Goal: Task Accomplishment & Management: Use online tool/utility

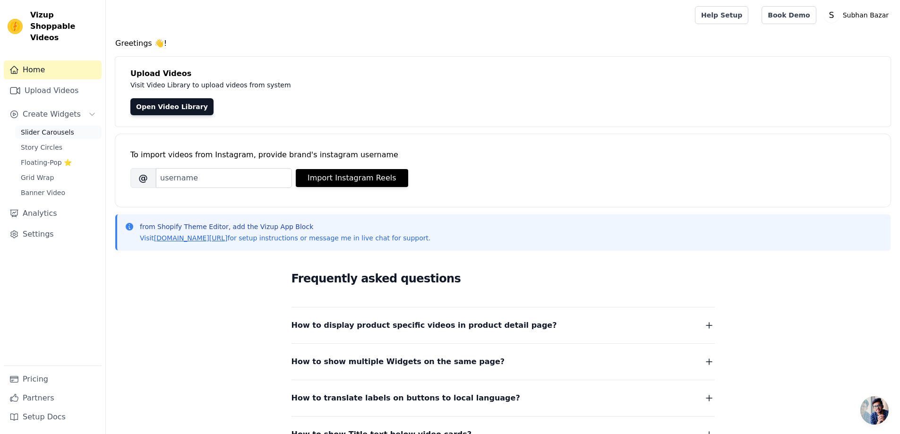
click at [79, 126] on link "Slider Carousels" at bounding box center [58, 132] width 86 height 13
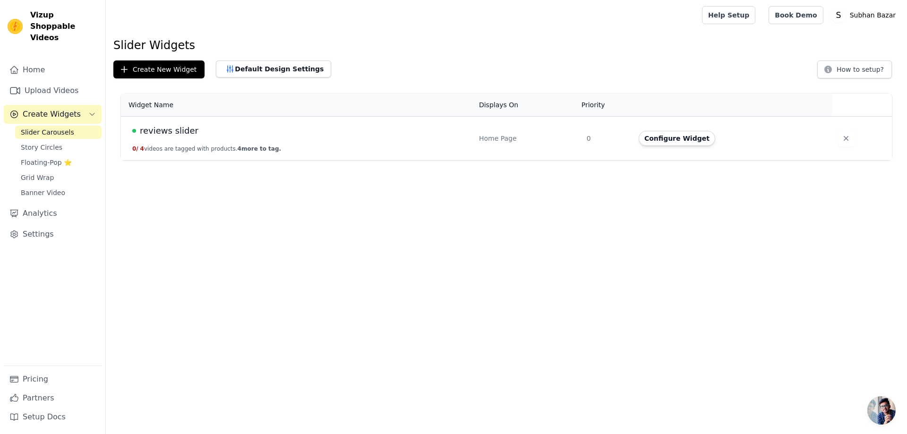
click at [365, 126] on div "reviews slider" at bounding box center [299, 130] width 335 height 13
click at [672, 142] on button "Configure Widget" at bounding box center [677, 138] width 77 height 15
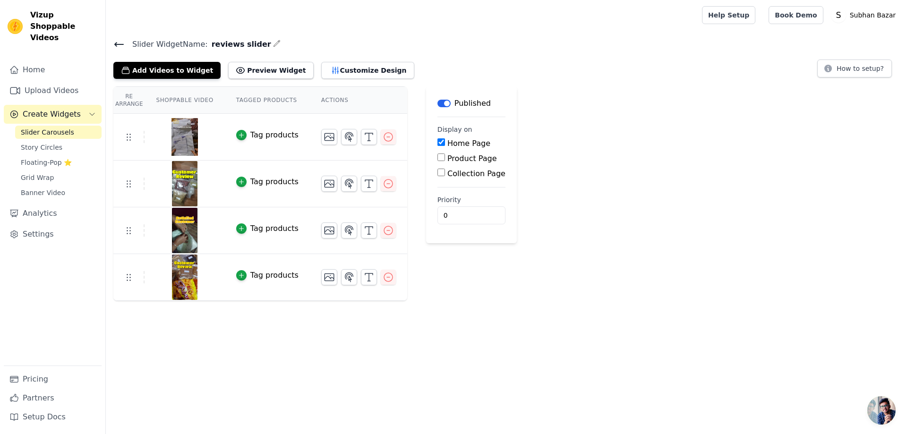
click at [437, 161] on div "Product Page" at bounding box center [471, 158] width 68 height 11
click at [437, 160] on input "Product Page" at bounding box center [441, 158] width 8 height 8
checkbox input "true"
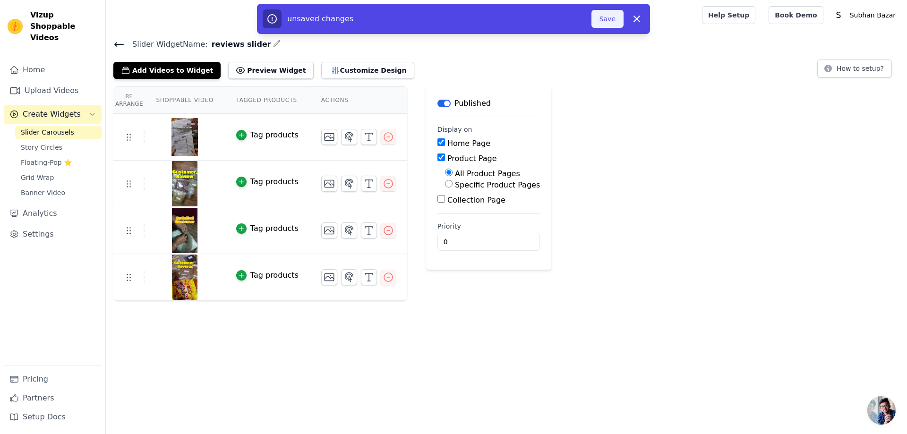
click at [608, 13] on button "Save" at bounding box center [607, 19] width 32 height 18
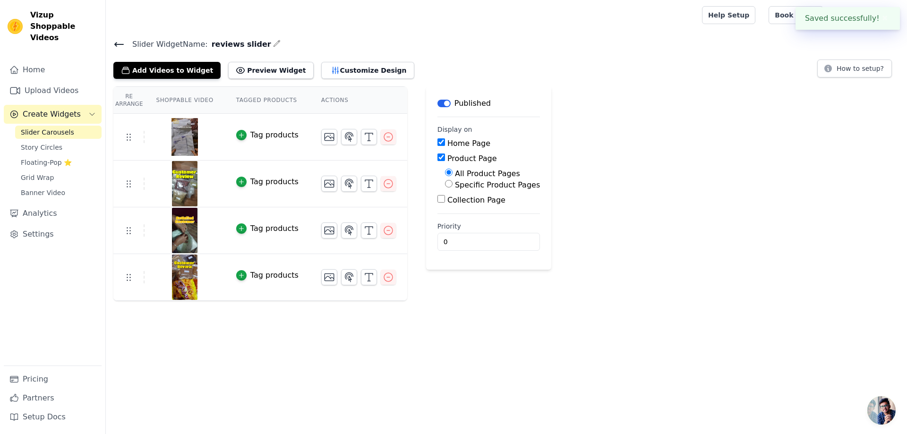
click at [180, 131] on img at bounding box center [184, 136] width 26 height 45
click at [188, 135] on img at bounding box center [184, 136] width 26 height 45
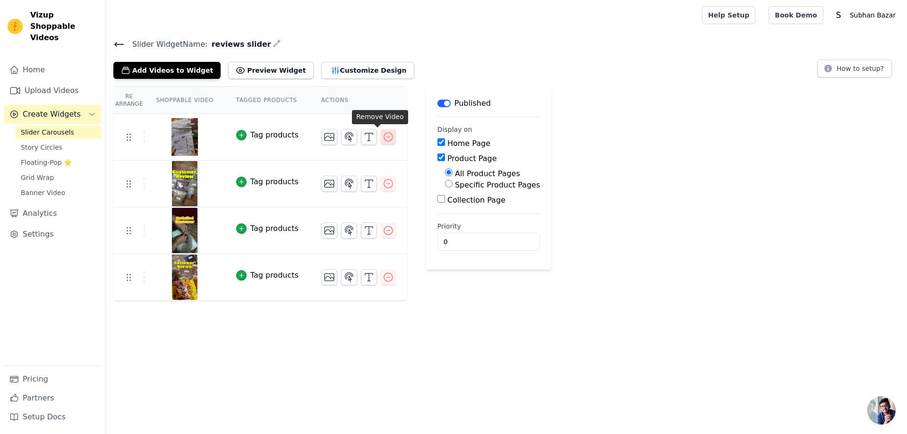
click at [383, 136] on icon "button" at bounding box center [388, 136] width 11 height 11
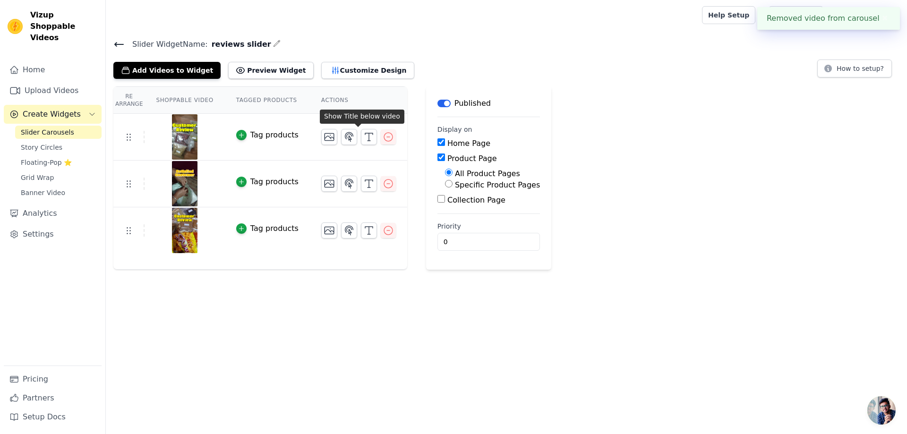
click at [879, 19] on button "✖" at bounding box center [884, 18] width 11 height 11
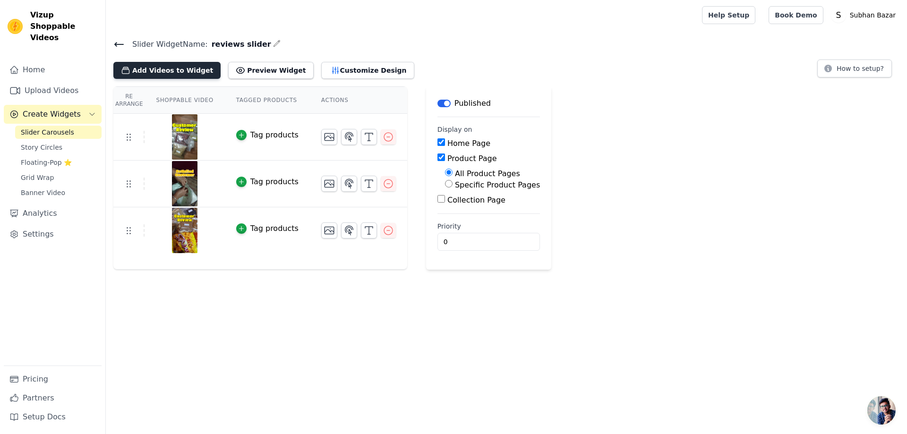
click at [175, 72] on button "Add Videos to Widget" at bounding box center [166, 70] width 107 height 17
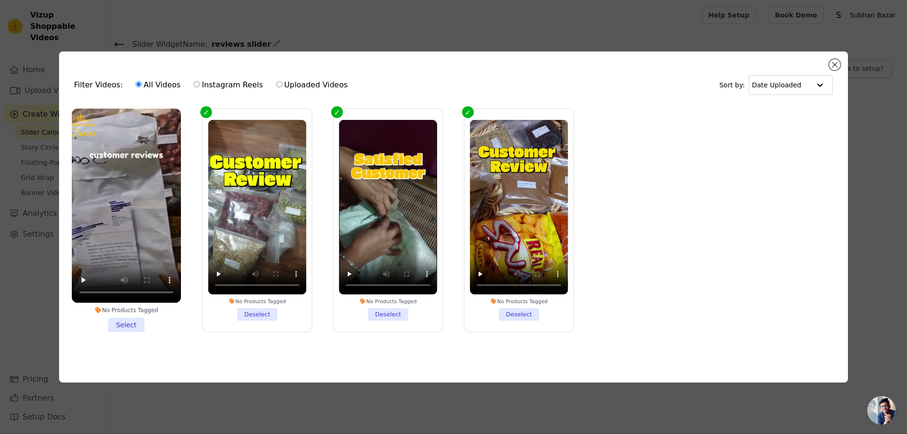
click at [302, 79] on label "Uploaded Videos" at bounding box center [312, 85] width 72 height 12
click at [282, 81] on input "Uploaded Videos" at bounding box center [279, 84] width 6 height 6
radio input "true"
click at [160, 82] on label "All Videos" at bounding box center [158, 85] width 46 height 12
click at [142, 82] on input "All Videos" at bounding box center [139, 84] width 6 height 6
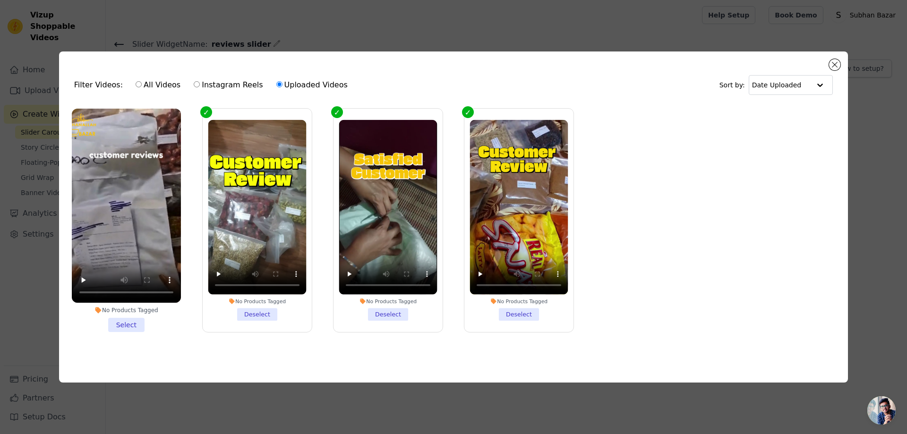
radio input "true"
click at [752, 76] on div "Sort by: Date Uploaded" at bounding box center [776, 85] width 114 height 20
click at [838, 57] on div "Filter Videos: All Videos Instagram Reels Uploaded Videos Sort by: Date Uploade…" at bounding box center [453, 216] width 789 height 331
click at [836, 59] on button "Close modal" at bounding box center [834, 64] width 11 height 11
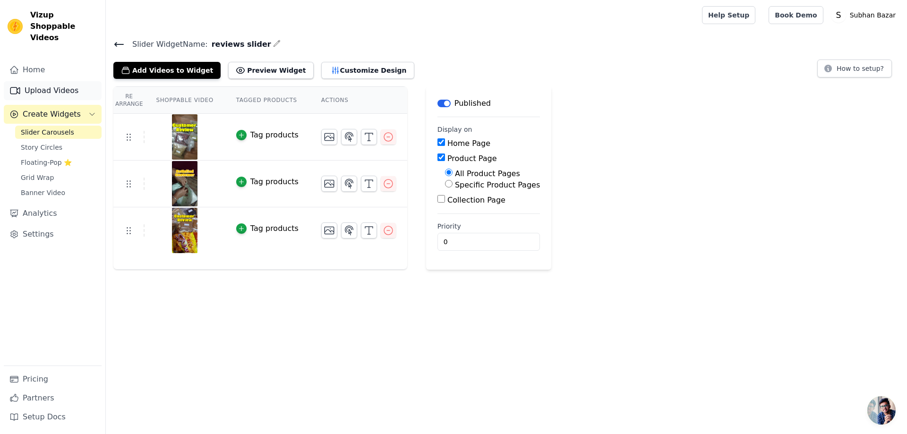
click at [89, 81] on link "Upload Videos" at bounding box center [53, 90] width 98 height 19
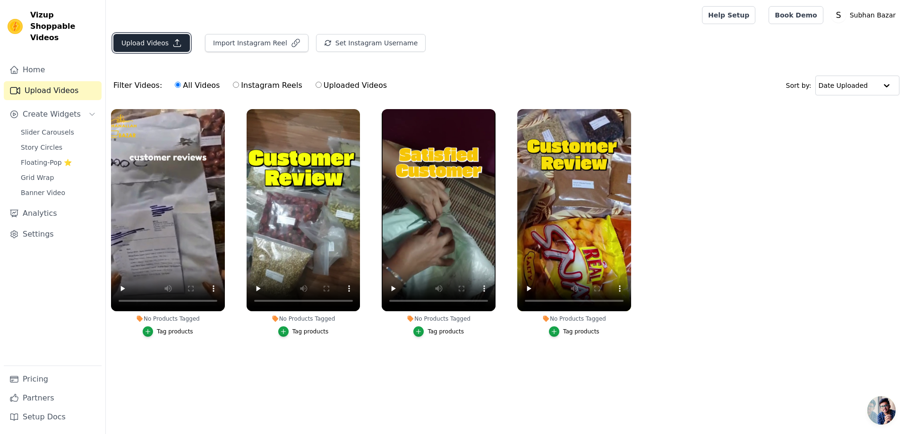
click at [154, 46] on button "Upload Videos" at bounding box center [151, 43] width 77 height 18
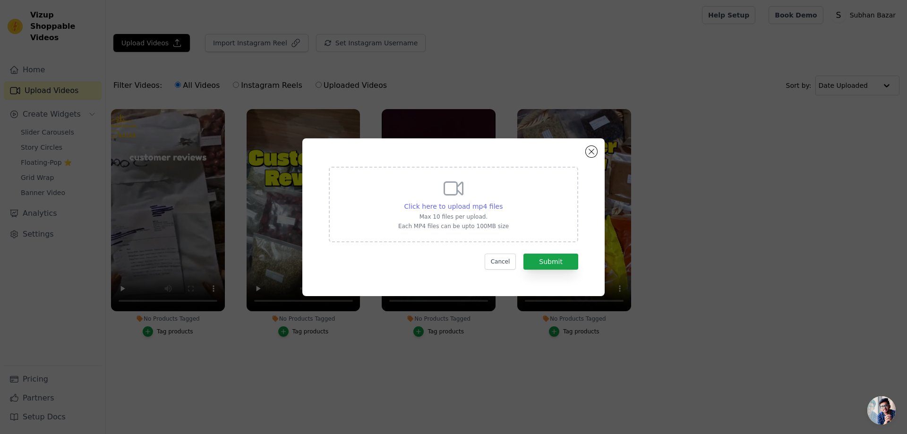
click at [426, 207] on span "Click here to upload mp4 files" at bounding box center [453, 207] width 99 height 8
click at [502, 202] on input "Click here to upload mp4 files Max 10 files per upload. Each MP4 files can be u…" at bounding box center [502, 201] width 0 height 0
type input "C:\fakepath\WhatsApp Video [DATE] at 13.06.23_7dd3f315.mp4"
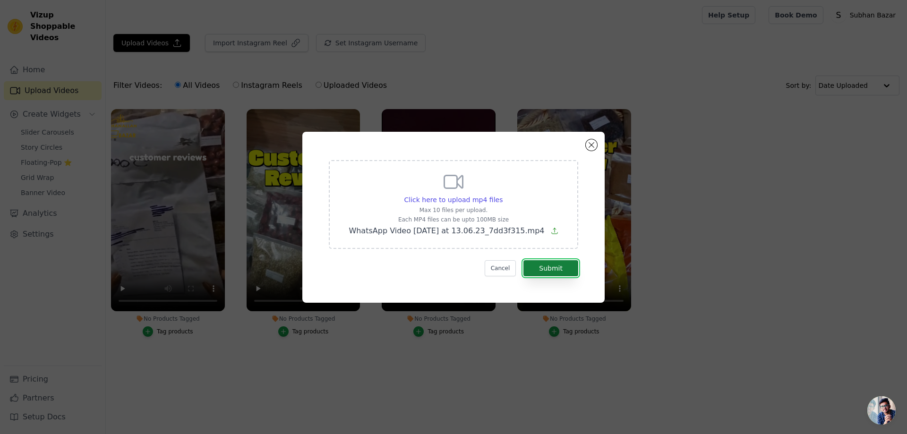
click at [541, 266] on button "Submit" at bounding box center [550, 268] width 55 height 16
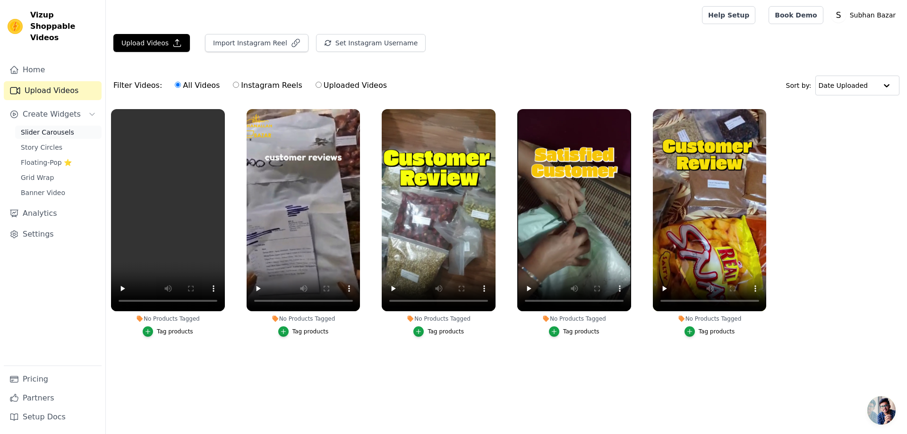
click at [21, 128] on span "Slider Carousels" at bounding box center [47, 132] width 53 height 9
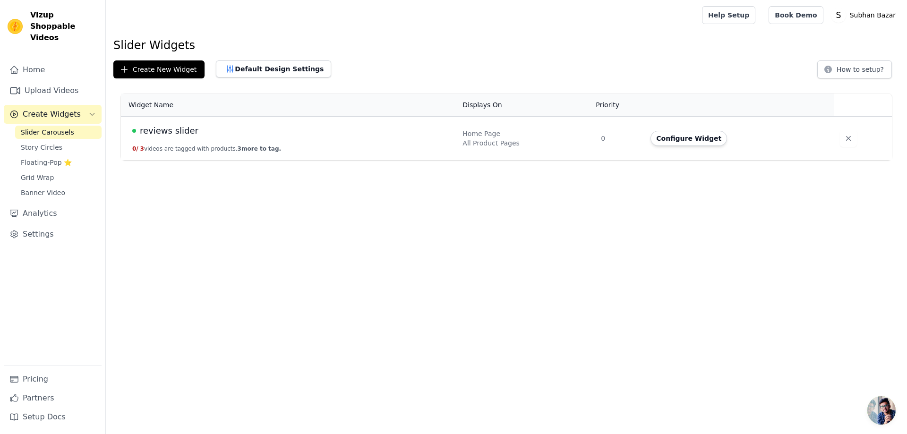
click at [196, 136] on div "reviews slider" at bounding box center [291, 130] width 319 height 13
click at [173, 130] on span "reviews slider" at bounding box center [169, 130] width 59 height 13
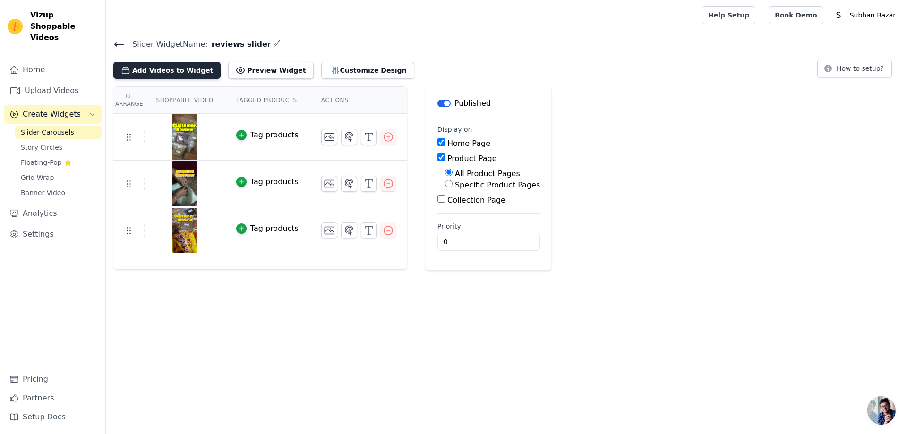
click at [186, 66] on button "Add Videos to Widget" at bounding box center [166, 70] width 107 height 17
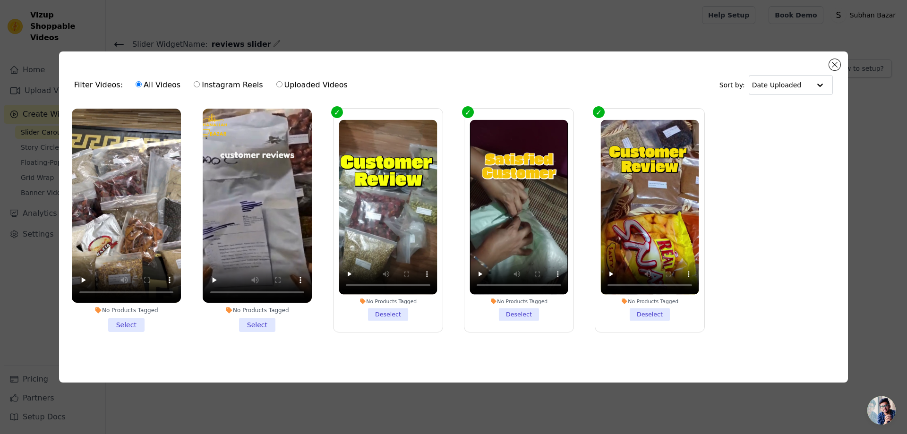
click at [128, 317] on li "No Products Tagged Select" at bounding box center [126, 220] width 109 height 223
click at [0, 0] on input "No Products Tagged Select" at bounding box center [0, 0] width 0 height 0
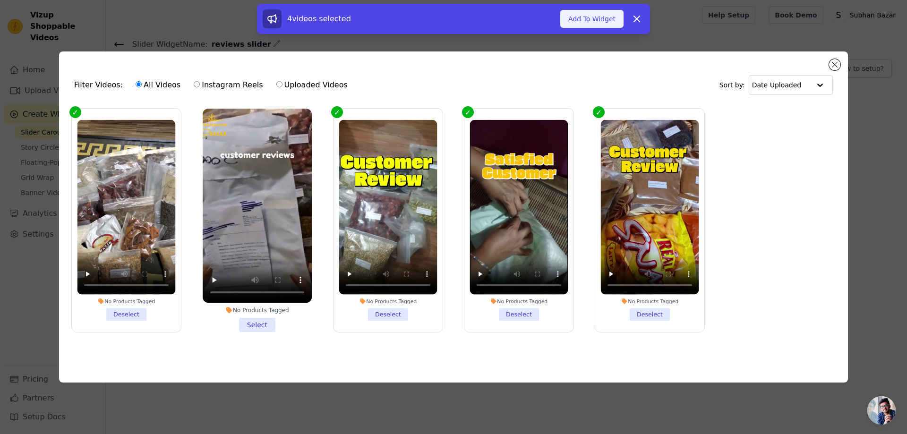
click at [596, 20] on button "Add To Widget" at bounding box center [591, 19] width 63 height 18
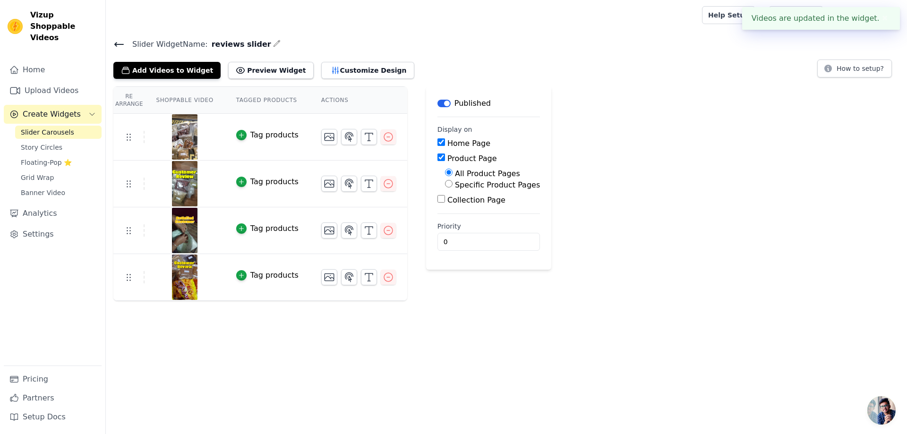
click at [885, 18] on button "✖" at bounding box center [884, 18] width 11 height 11
click at [118, 37] on main "Slider Widget Name: reviews slider Add Videos to Widget Preview Widget Customiz…" at bounding box center [506, 165] width 801 height 271
click at [123, 43] on icon at bounding box center [118, 44] width 11 height 11
